Goal: Task Accomplishment & Management: Use online tool/utility

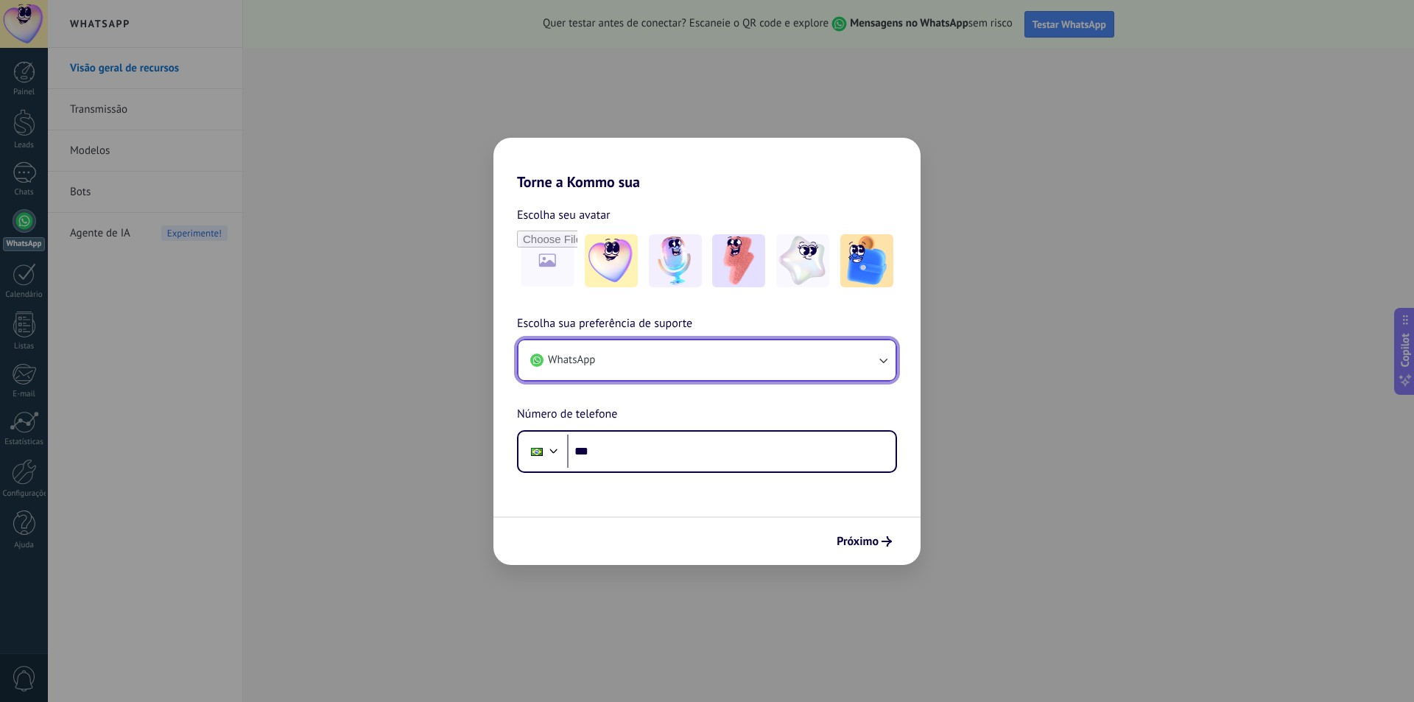
click at [585, 373] on button "WhatsApp" at bounding box center [706, 360] width 377 height 40
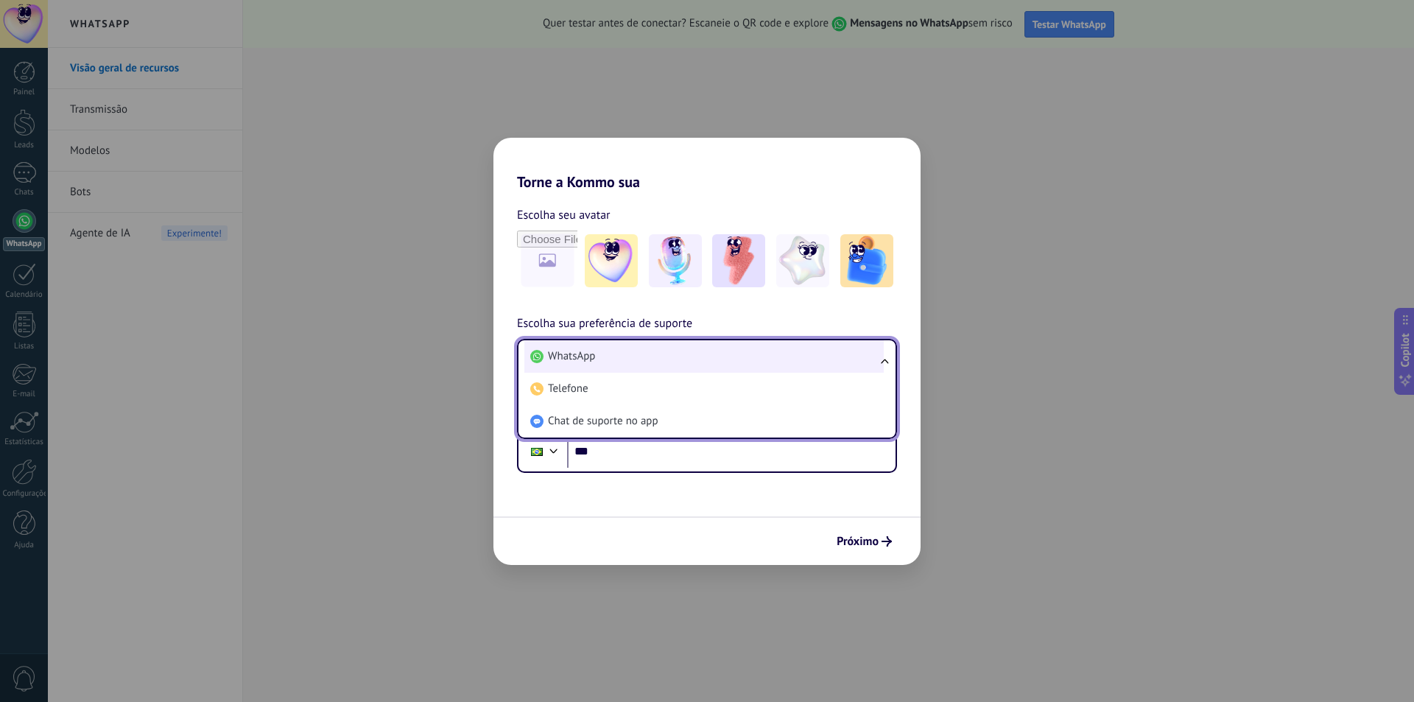
click at [612, 356] on li "WhatsApp" at bounding box center [703, 356] width 359 height 32
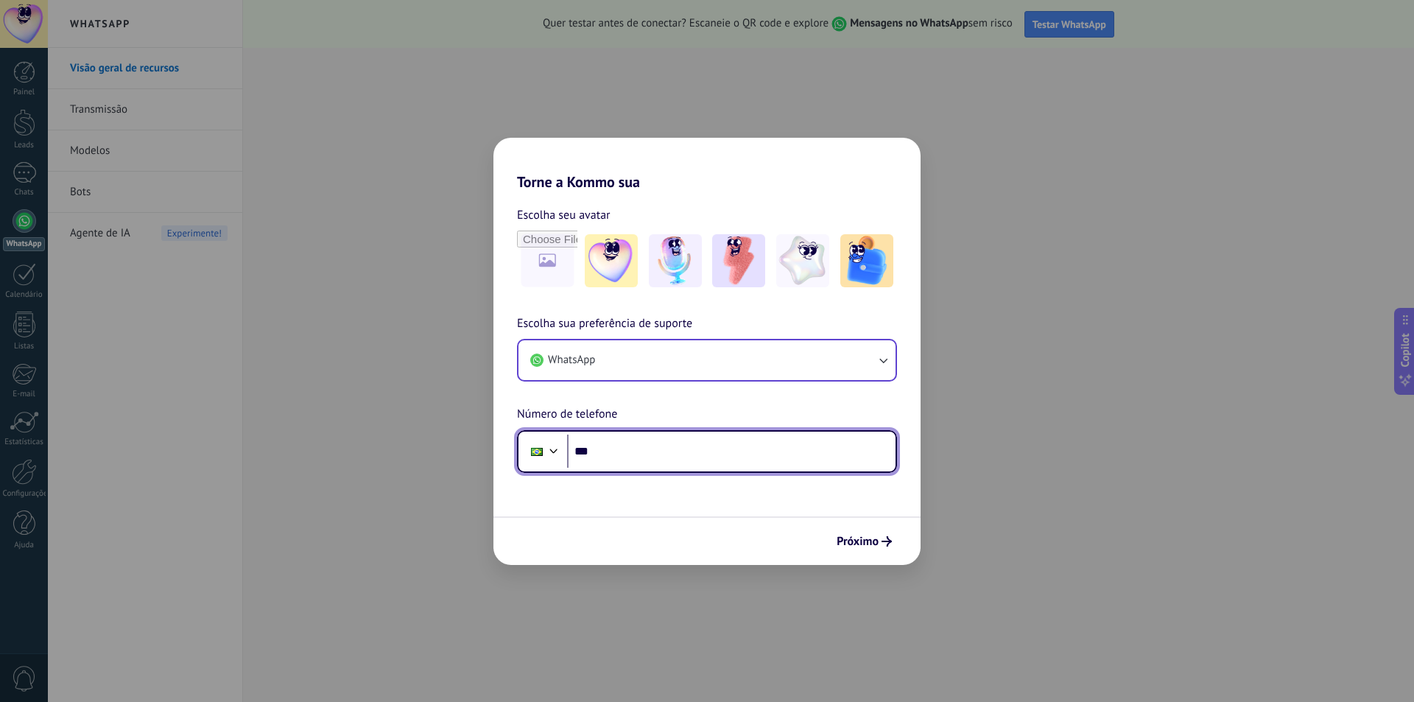
click at [623, 452] on input "***" at bounding box center [731, 451] width 328 height 34
type input "**********"
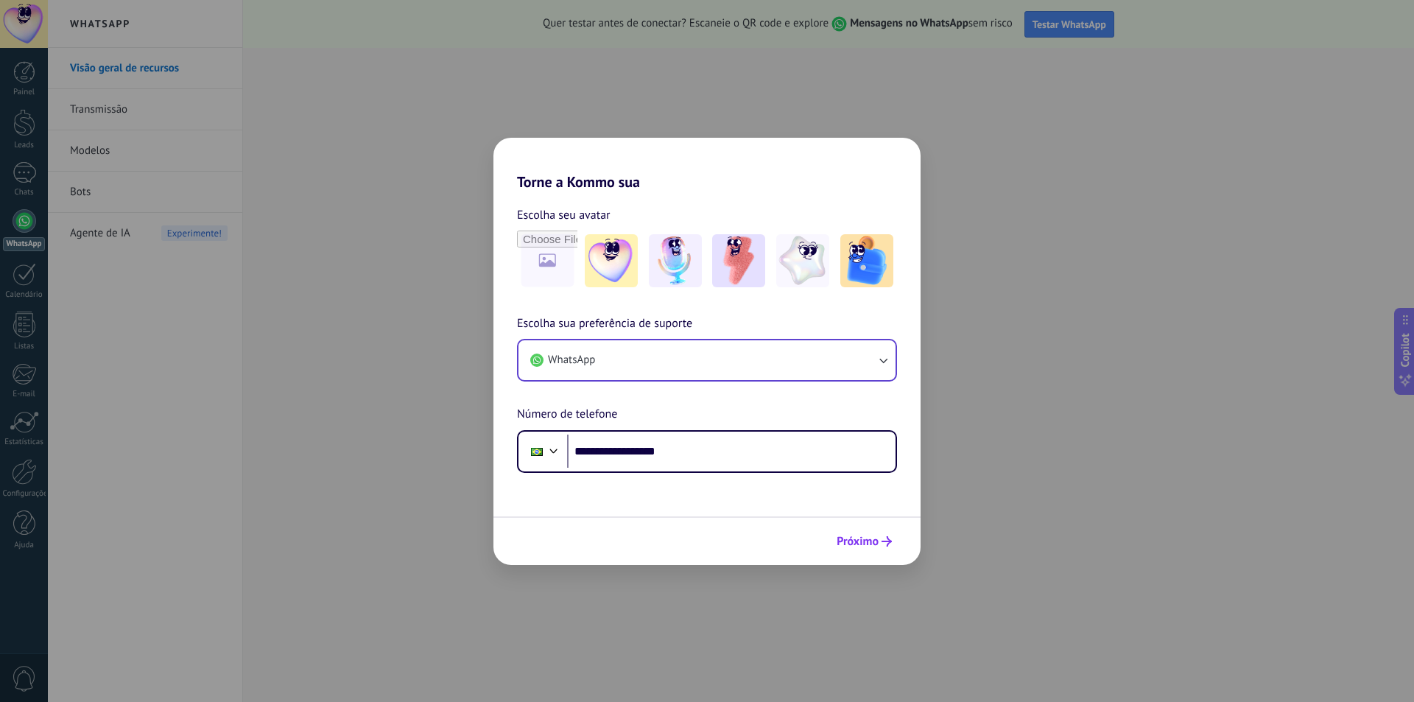
click at [870, 541] on span "Próximo" at bounding box center [858, 541] width 42 height 10
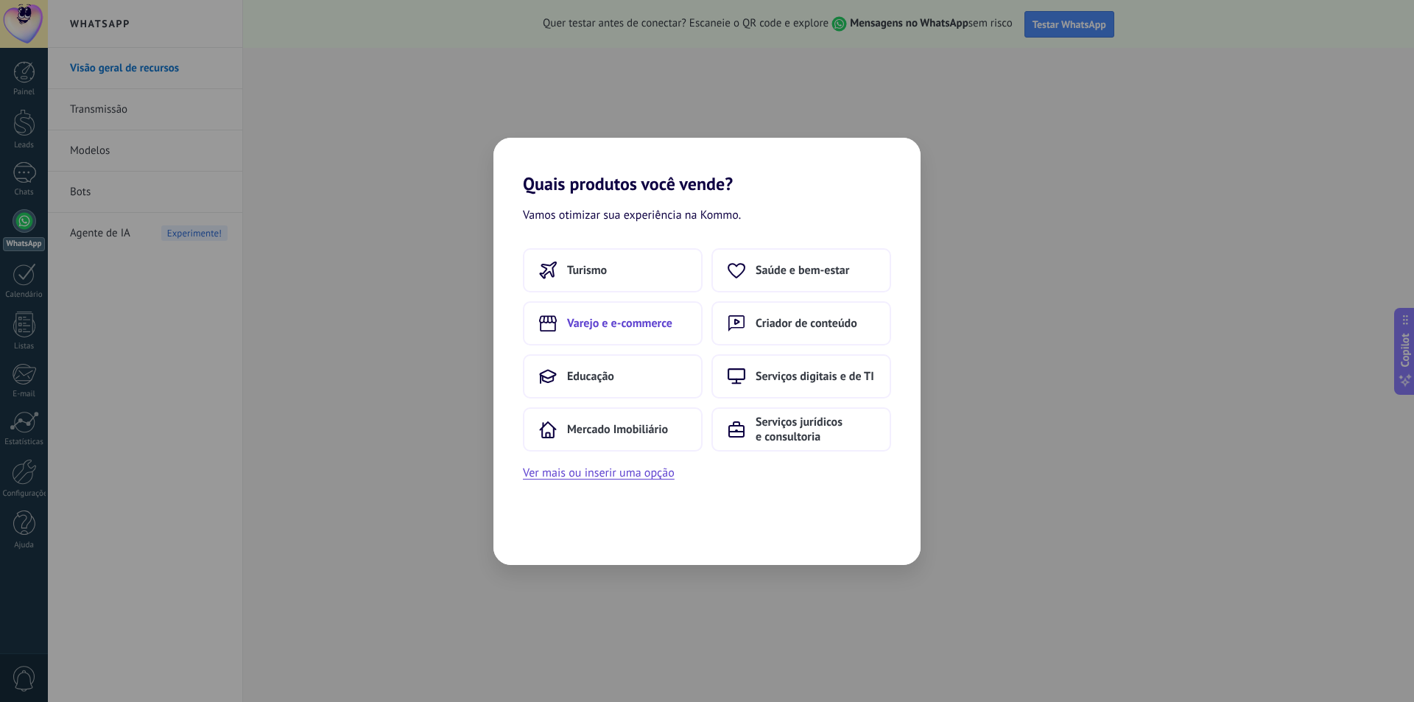
click at [664, 336] on button "Varejo e e-commerce" at bounding box center [613, 323] width 180 height 44
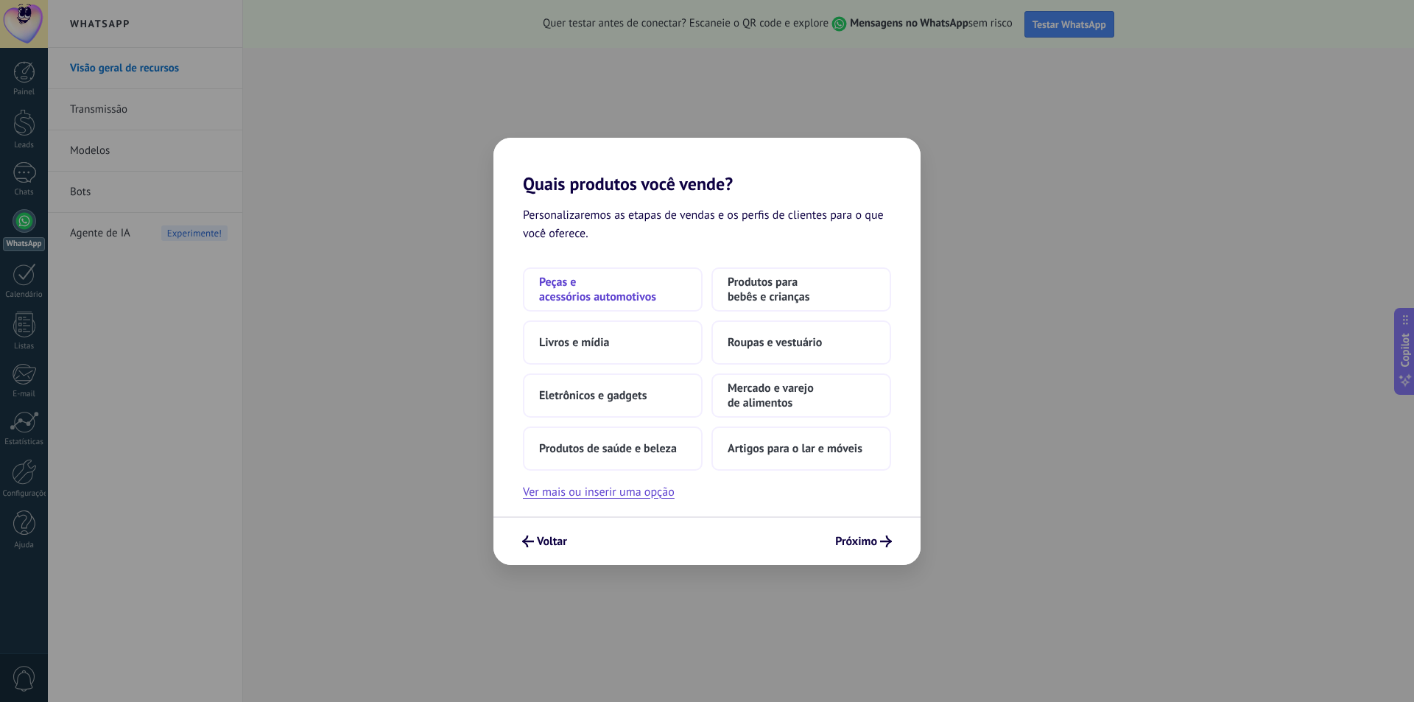
click at [652, 305] on button "Peças e acessórios automotivos" at bounding box center [613, 289] width 180 height 44
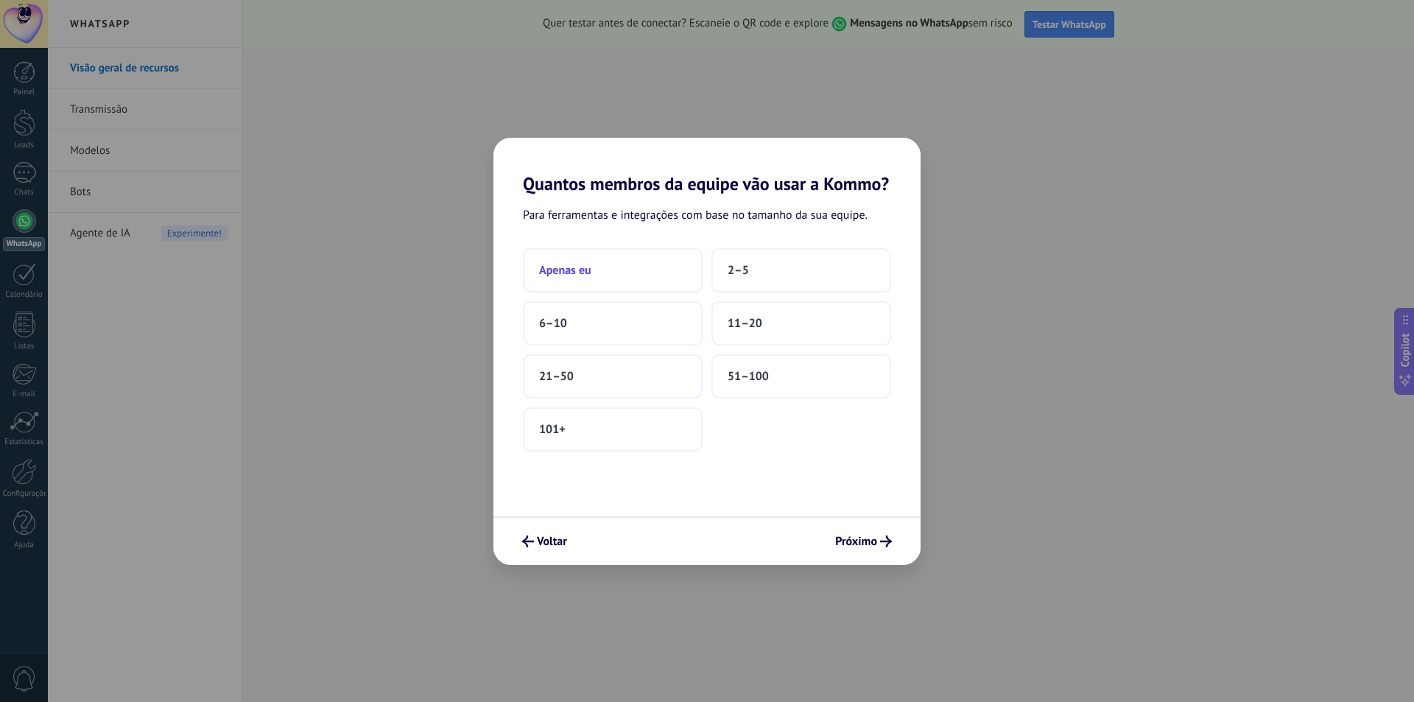
click at [639, 283] on button "Apenas eu" at bounding box center [613, 270] width 180 height 44
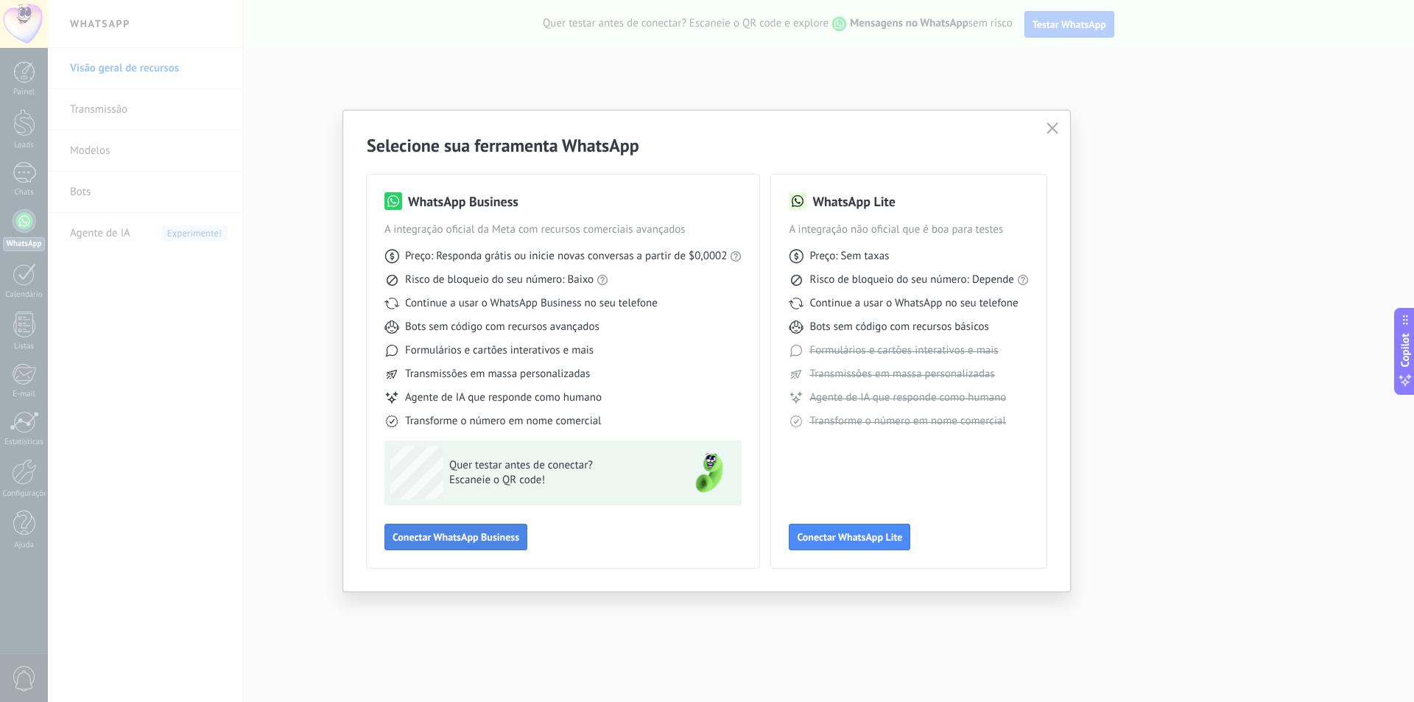
click at [486, 538] on span "Conectar WhatsApp Business" at bounding box center [455, 537] width 127 height 10
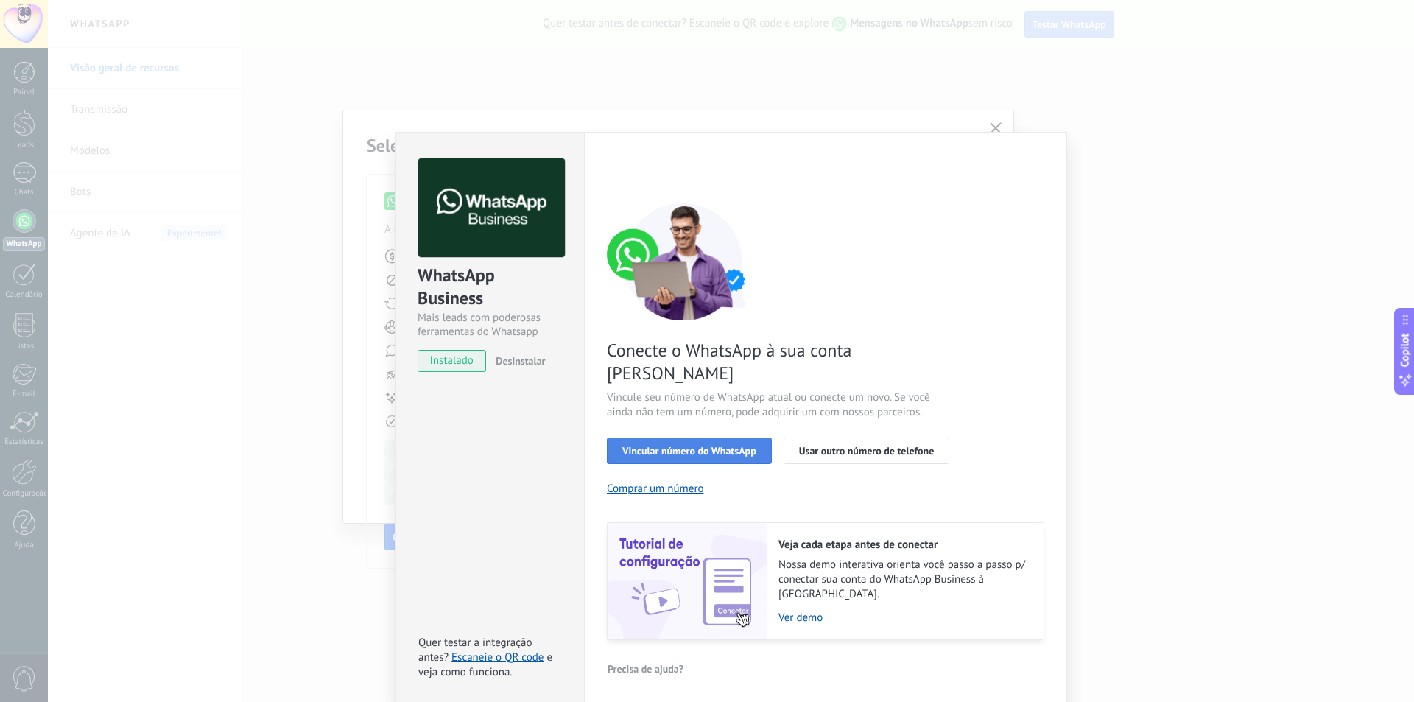
click at [731, 437] on button "Vincular número do WhatsApp" at bounding box center [689, 450] width 165 height 27
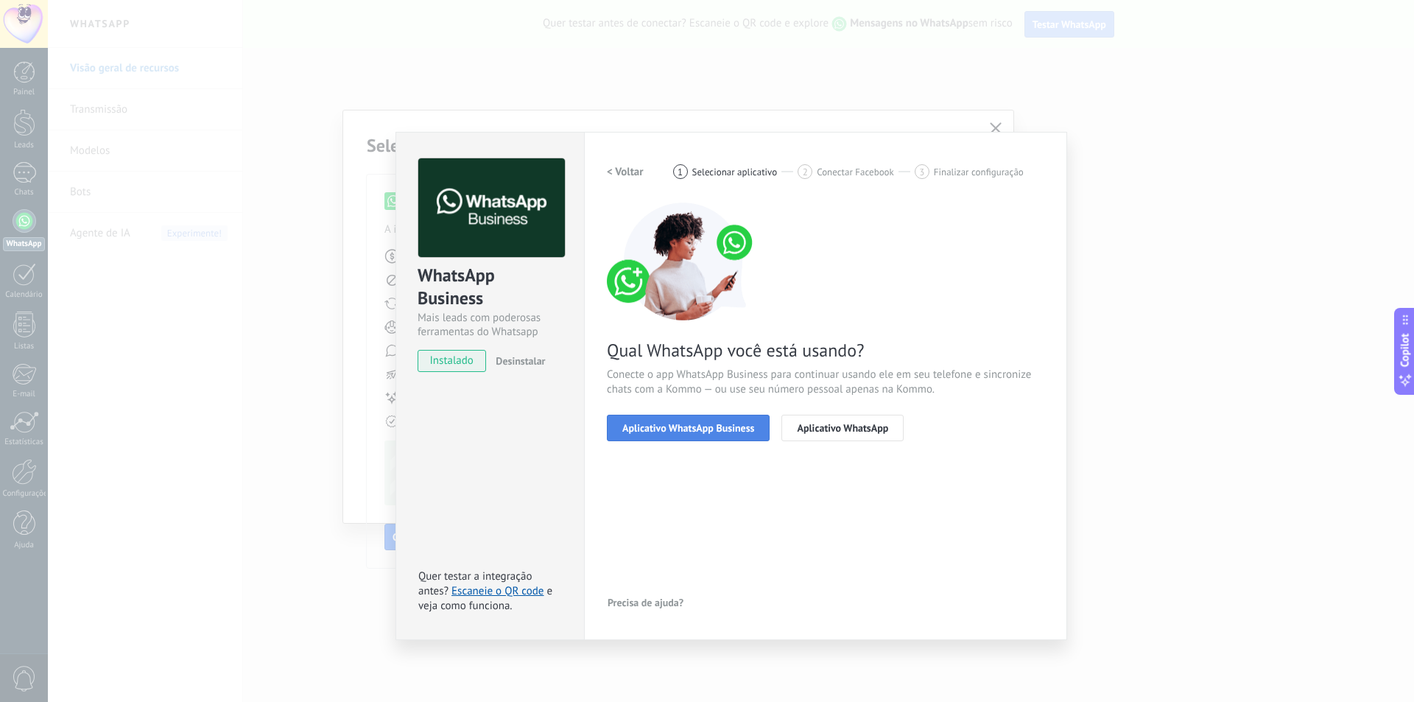
click at [736, 426] on span "Aplicativo WhatsApp Business" at bounding box center [688, 428] width 132 height 10
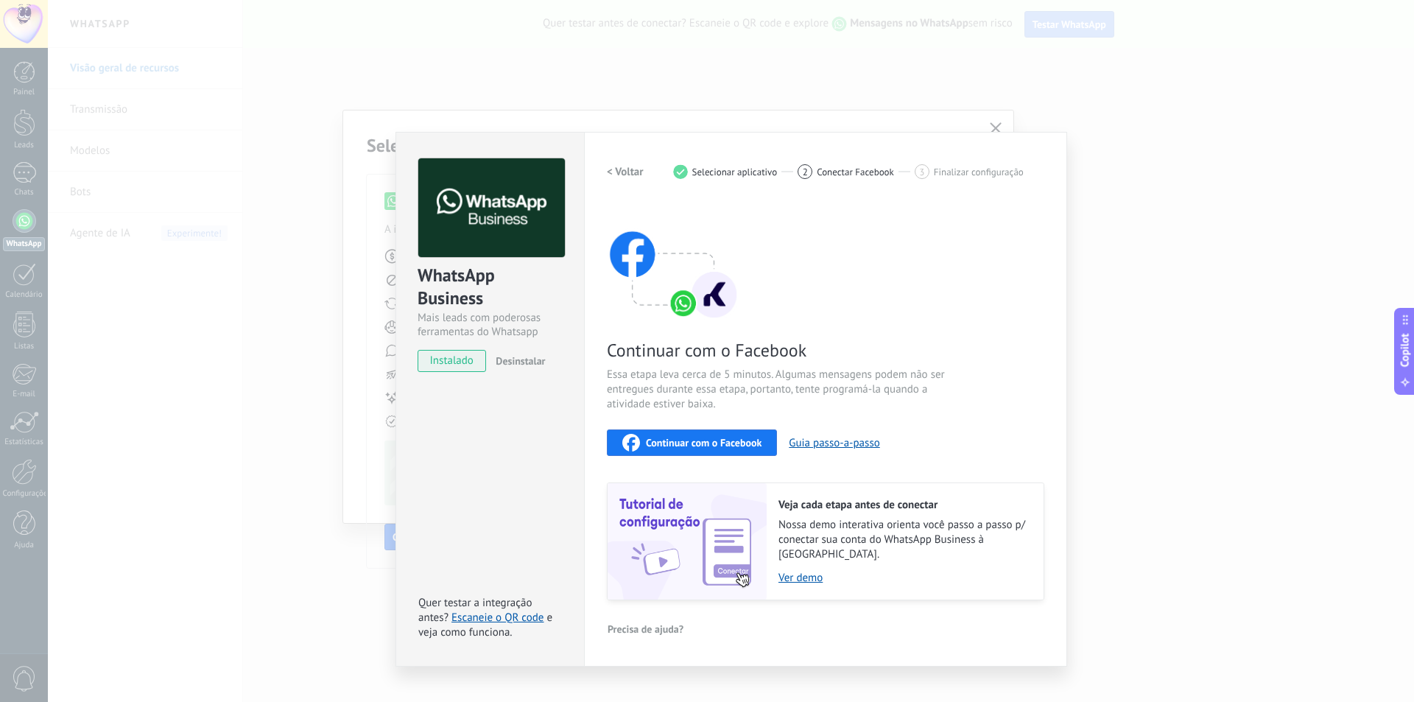
click at [731, 441] on span "Continuar com o Facebook" at bounding box center [704, 442] width 116 height 10
